Goal: Transaction & Acquisition: Obtain resource

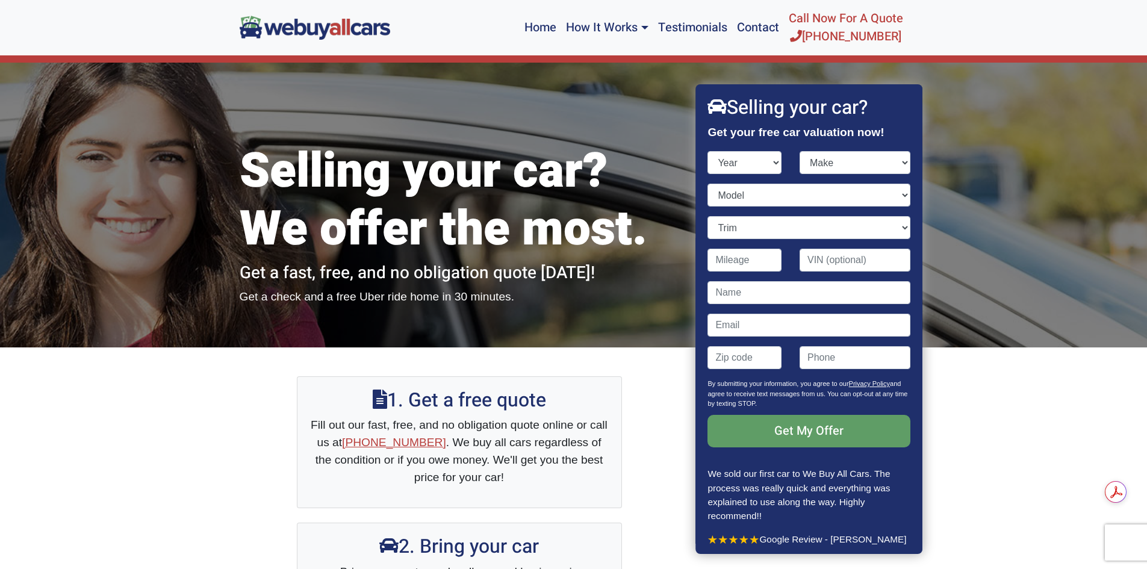
select select "2012"
click at [708, 151] on select "Year [DATE] 2025 2024 2023 2022 2021 2020 2019 2018 2017 2016 2015 2014 2013 20…" at bounding box center [745, 162] width 74 height 23
click at [840, 156] on select "Make Acura Aston [PERSON_NAME] Audi Bentley BMW Buick Cadillac Chevrolet Chrysl…" at bounding box center [854, 162] width 111 height 23
select select "Toyota"
click at [799, 151] on select "Make Acura Aston [PERSON_NAME] Audi Bentley BMW Buick Cadillac Chevrolet Chrysl…" at bounding box center [854, 162] width 111 height 23
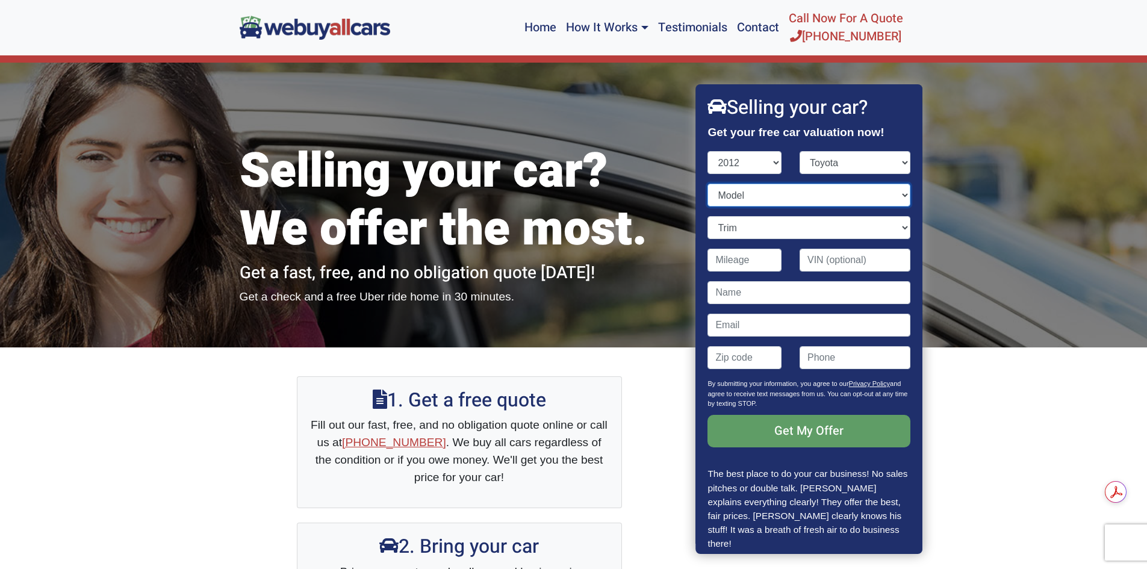
click at [798, 199] on select "Model 4Runner Avalon Camry Camry Hybrid Corolla FJ Cruiser Highlander Highlande…" at bounding box center [809, 195] width 202 height 23
select select "Corolla"
click at [708, 184] on select "Model 4Runner Avalon Camry Camry Hybrid Corolla FJ Cruiser Highlander Highlande…" at bounding box center [809, 195] width 202 height 23
click at [772, 217] on select "Trim L 4dr Sedan (1.8L 4cyl) LE 4dr Sedan (1.8L 4cyl) S 4dr Sedan (1.8L 4cyl)" at bounding box center [809, 227] width 202 height 23
select select "L 4dr Sedan (1.8L 4cyl)"
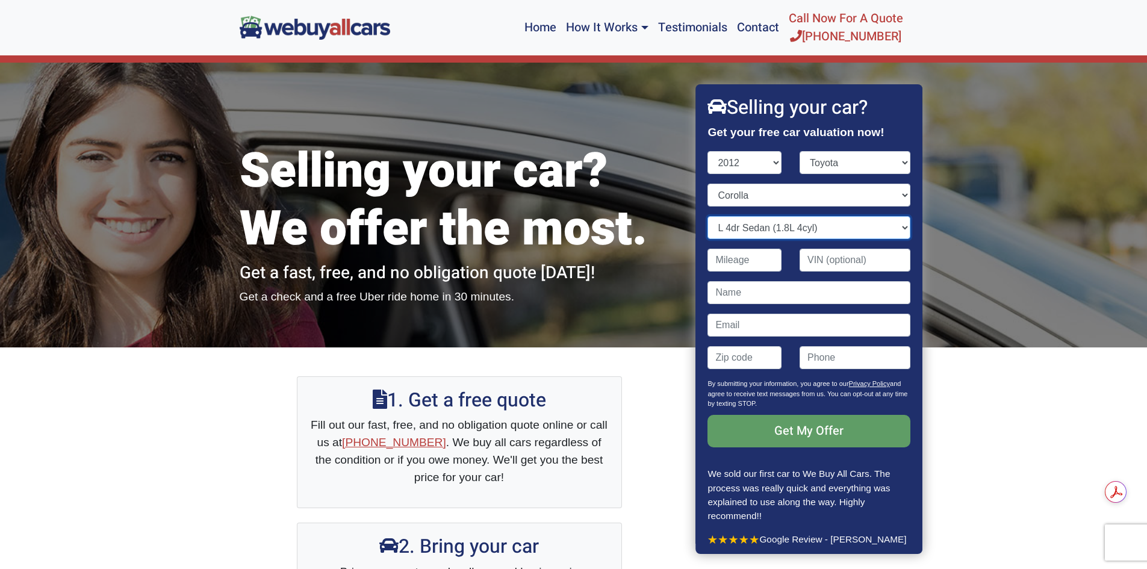
click at [708, 216] on select "Trim L 4dr Sedan (1.8L 4cyl) LE 4dr Sedan (1.8L 4cyl) S 4dr Sedan (1.8L 4cyl)" at bounding box center [809, 227] width 202 height 23
click at [749, 264] on input "Contact form" at bounding box center [745, 260] width 74 height 23
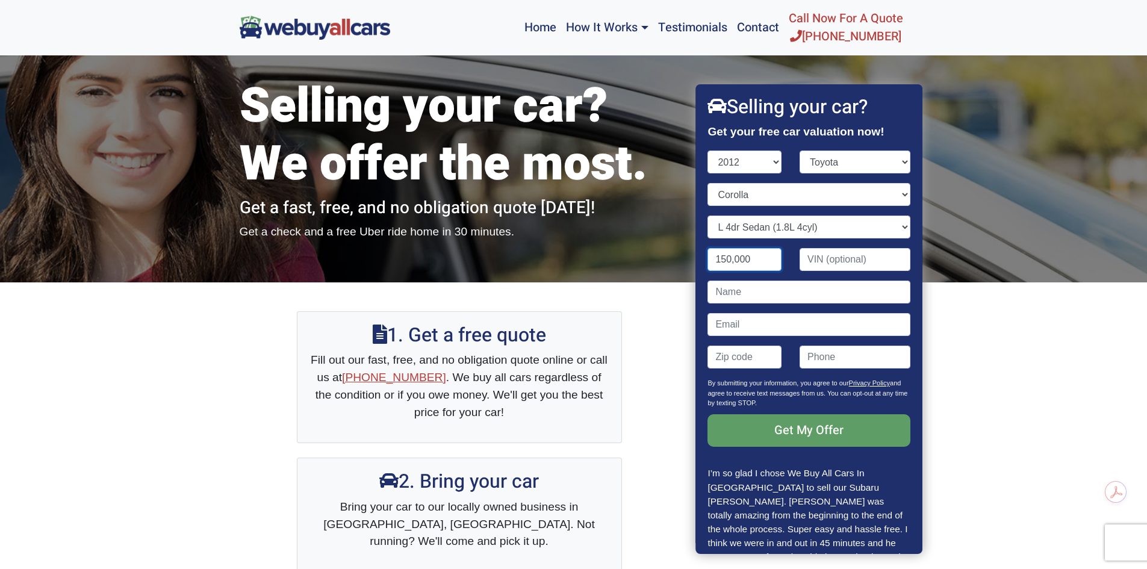
scroll to position [241, 0]
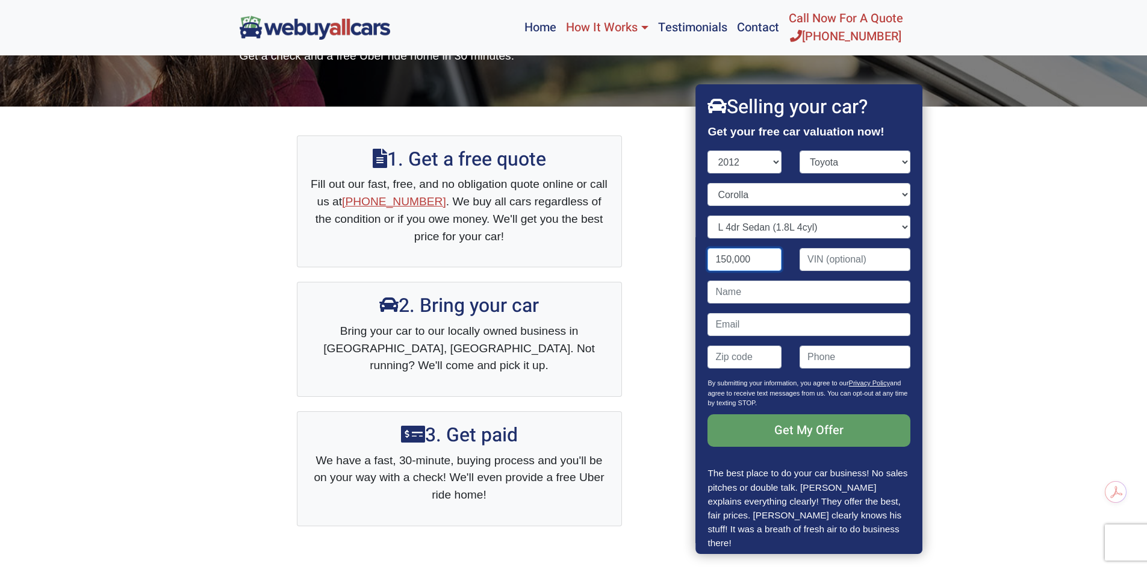
type input "150,000"
click at [641, 25] on link "How It Works" at bounding box center [607, 28] width 92 height 46
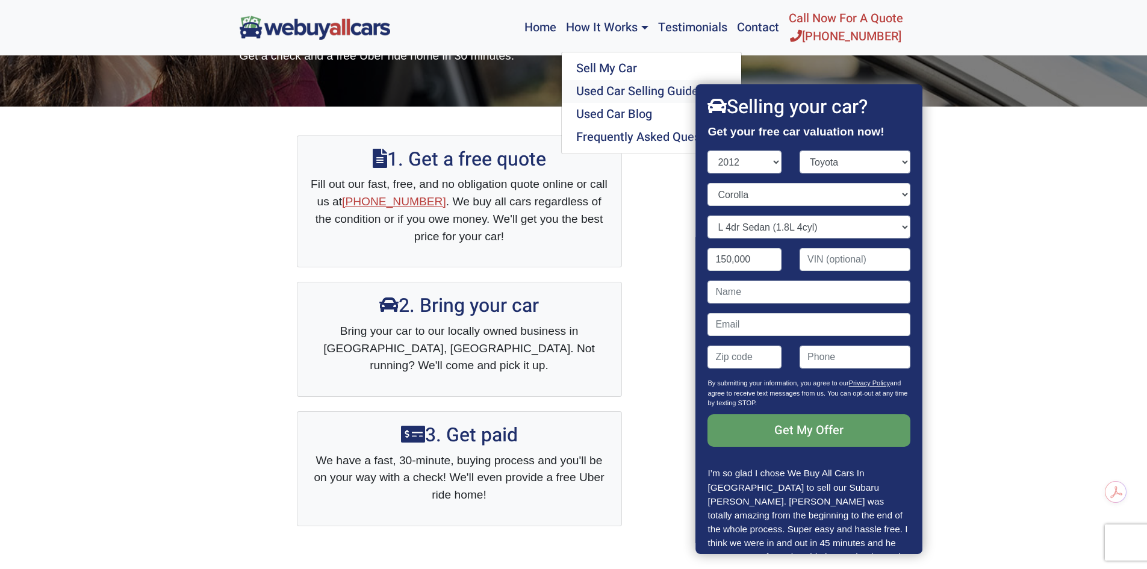
click at [647, 87] on link "Used Car Selling Guide" at bounding box center [651, 91] width 179 height 23
